Goal: Obtain resource: Download file/media

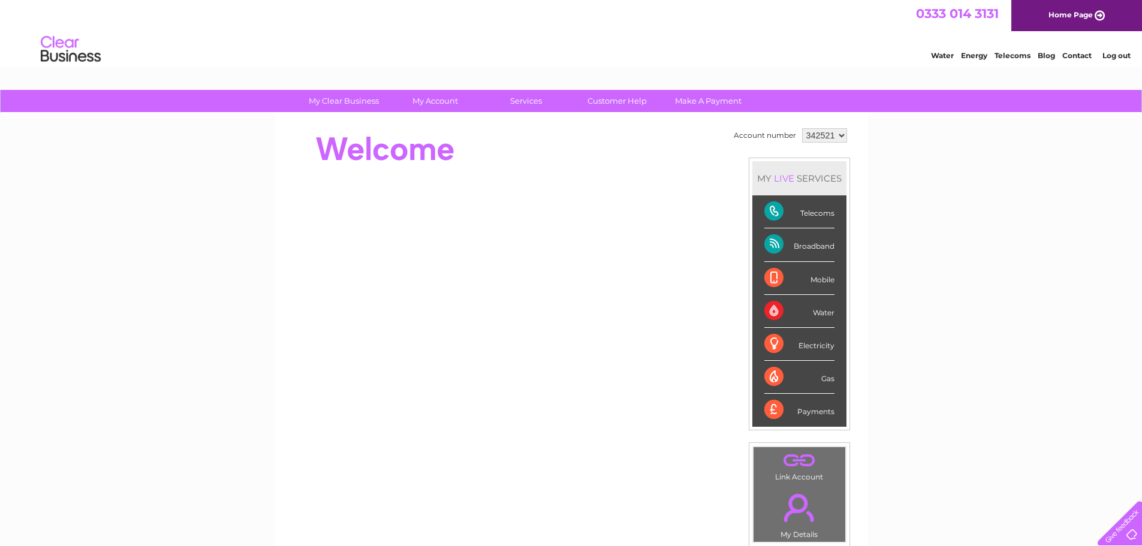
click at [835, 135] on select "342521 900629" at bounding box center [824, 135] width 45 height 14
click at [802, 128] on select "342521 900629" at bounding box center [824, 135] width 45 height 14
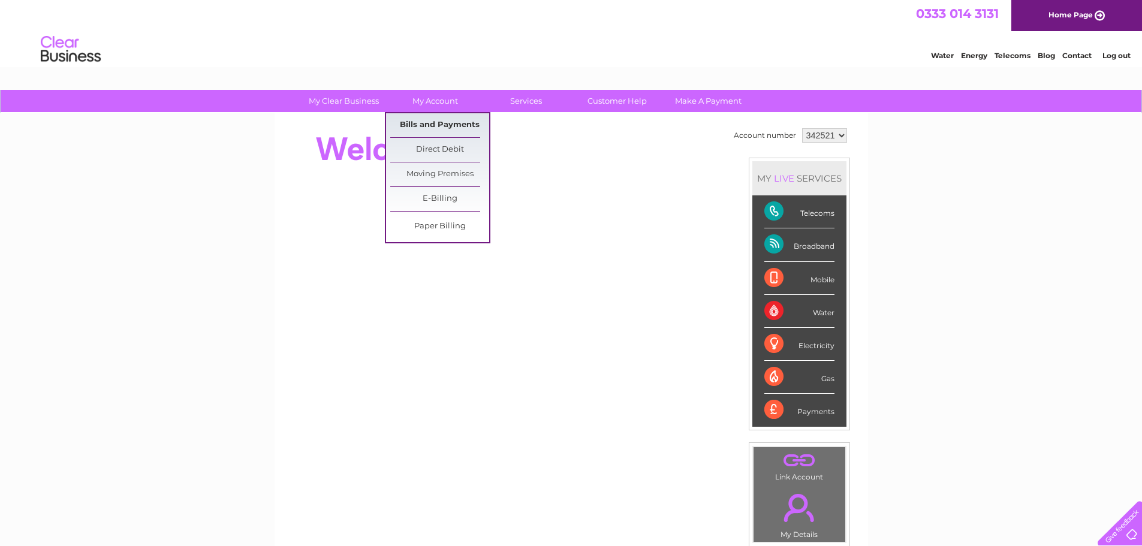
click at [424, 121] on link "Bills and Payments" at bounding box center [439, 125] width 99 height 24
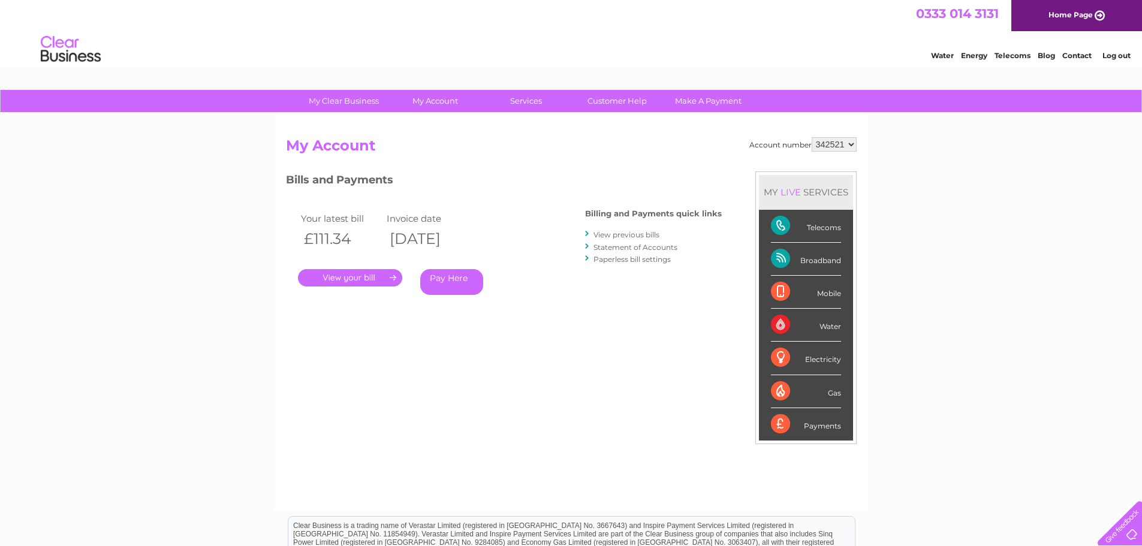
click at [605, 236] on link "View previous bills" at bounding box center [627, 234] width 66 height 9
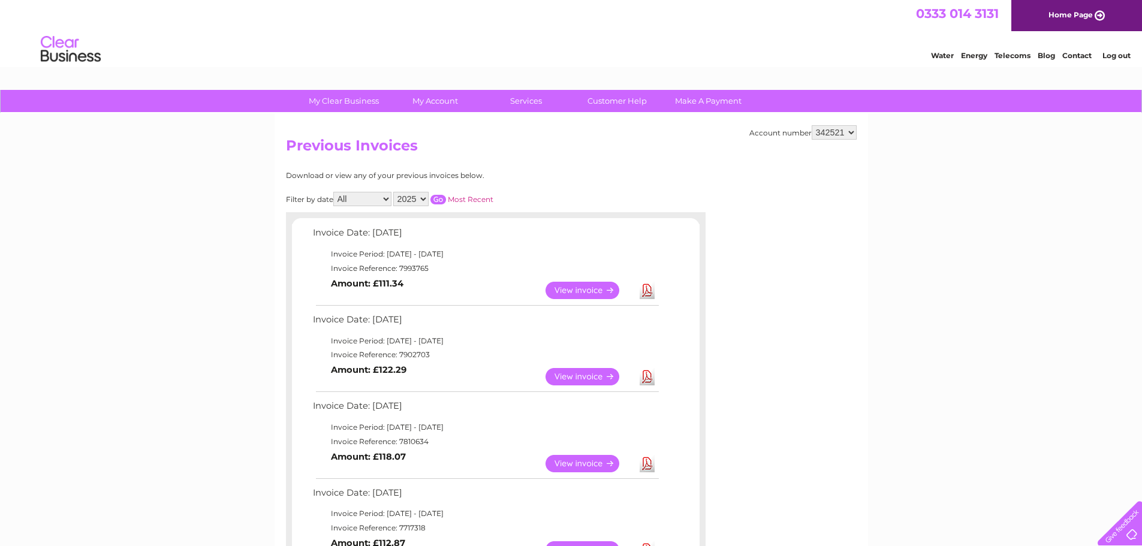
click at [645, 285] on link "Download" at bounding box center [647, 290] width 15 height 17
